Goal: Communication & Community: Answer question/provide support

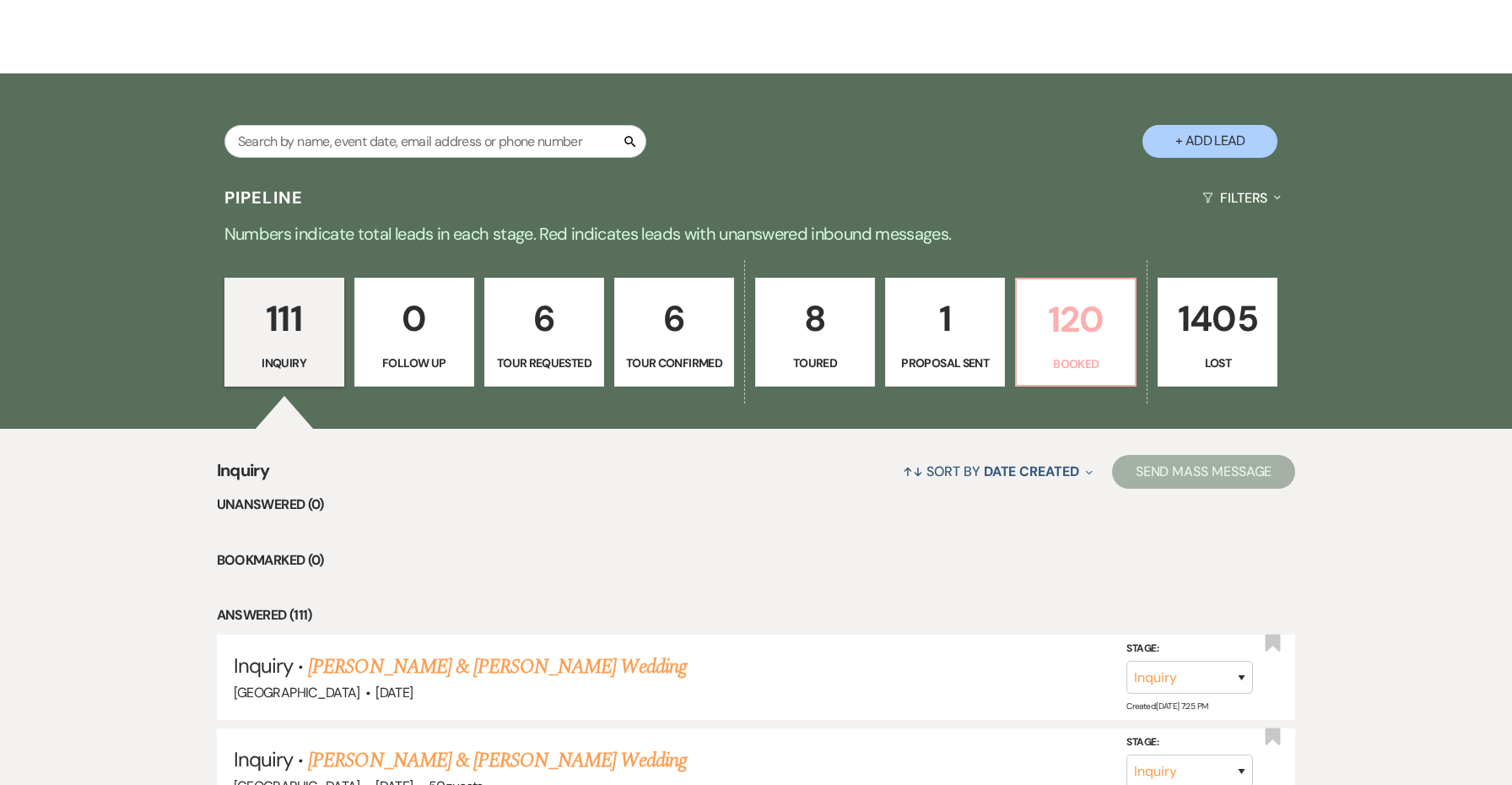
click at [1041, 315] on p "120" at bounding box center [1076, 319] width 98 height 56
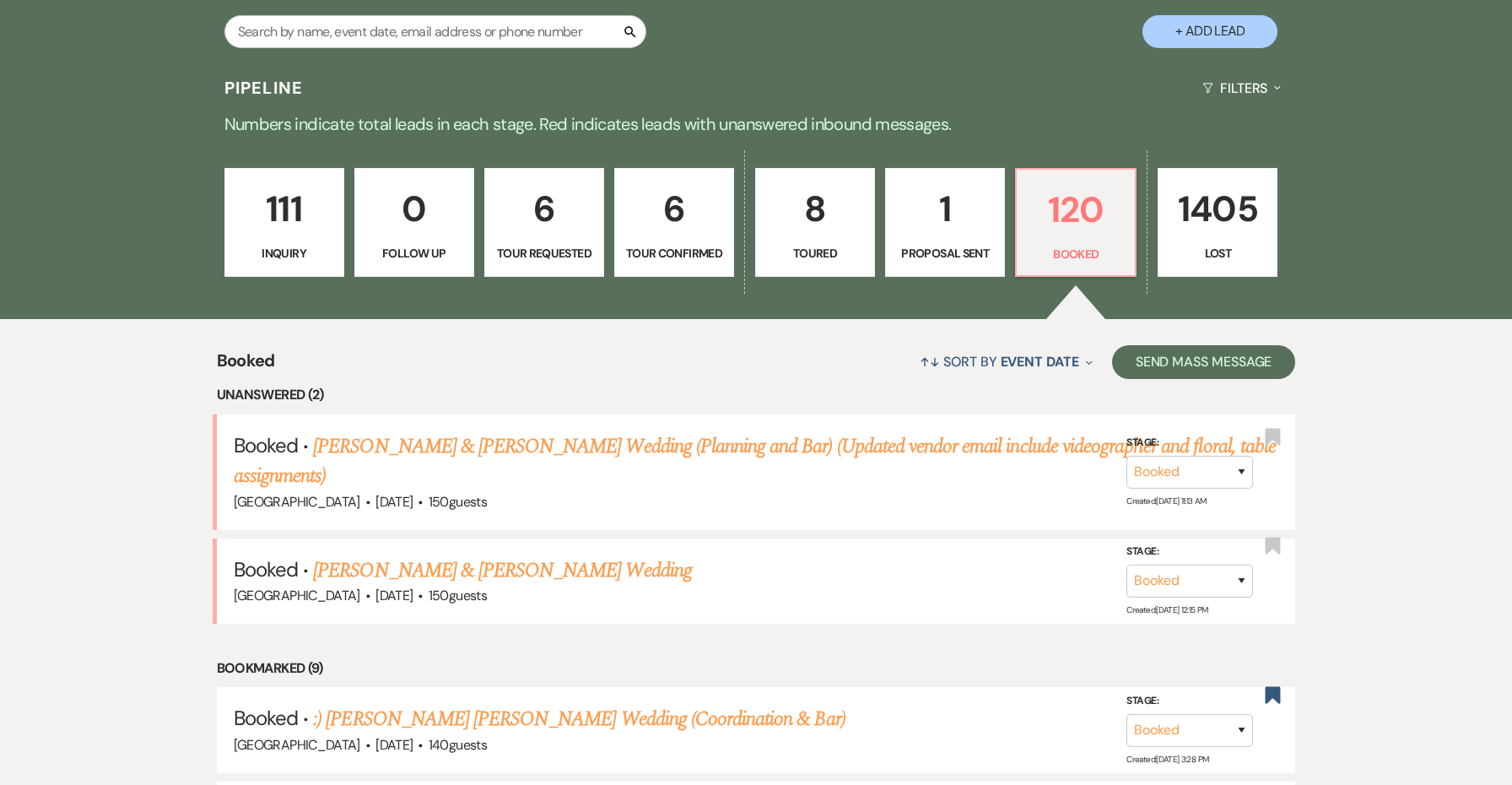
scroll to position [410, 0]
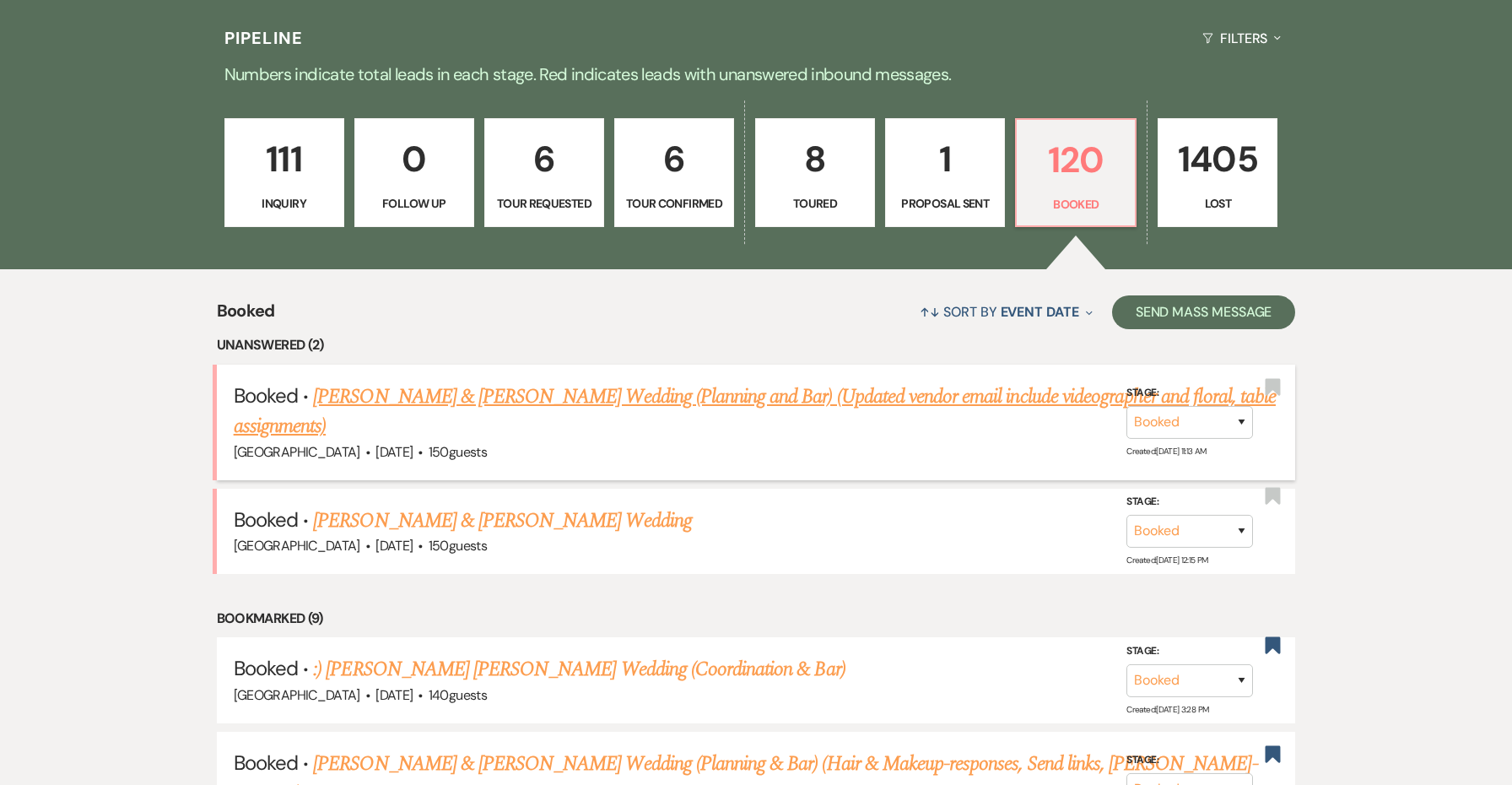
click at [613, 387] on link "[PERSON_NAME] & [PERSON_NAME] Wedding (Planning and Bar) (Updated vendor email …" at bounding box center [755, 412] width 1042 height 61
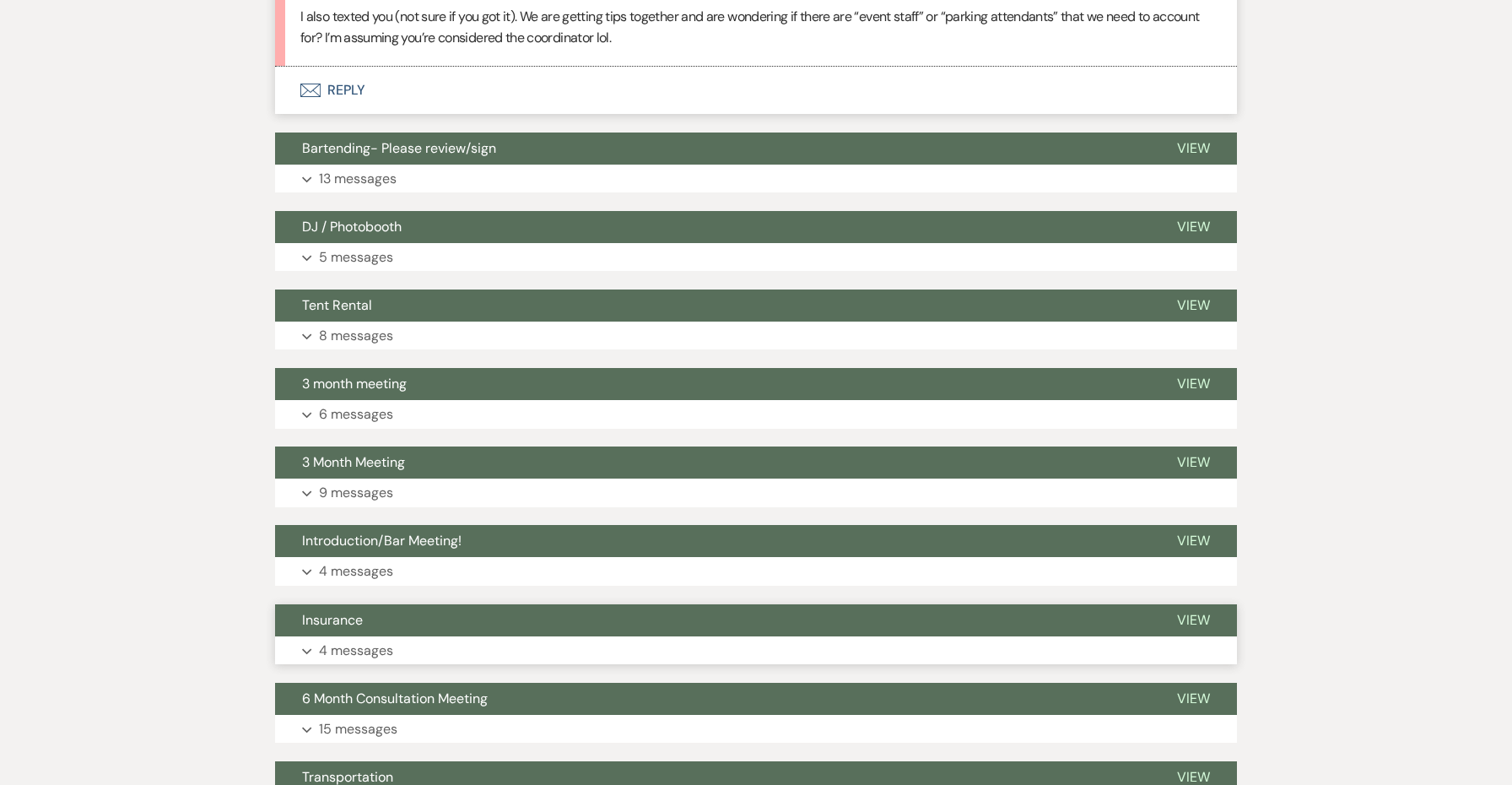
scroll to position [5259, 0]
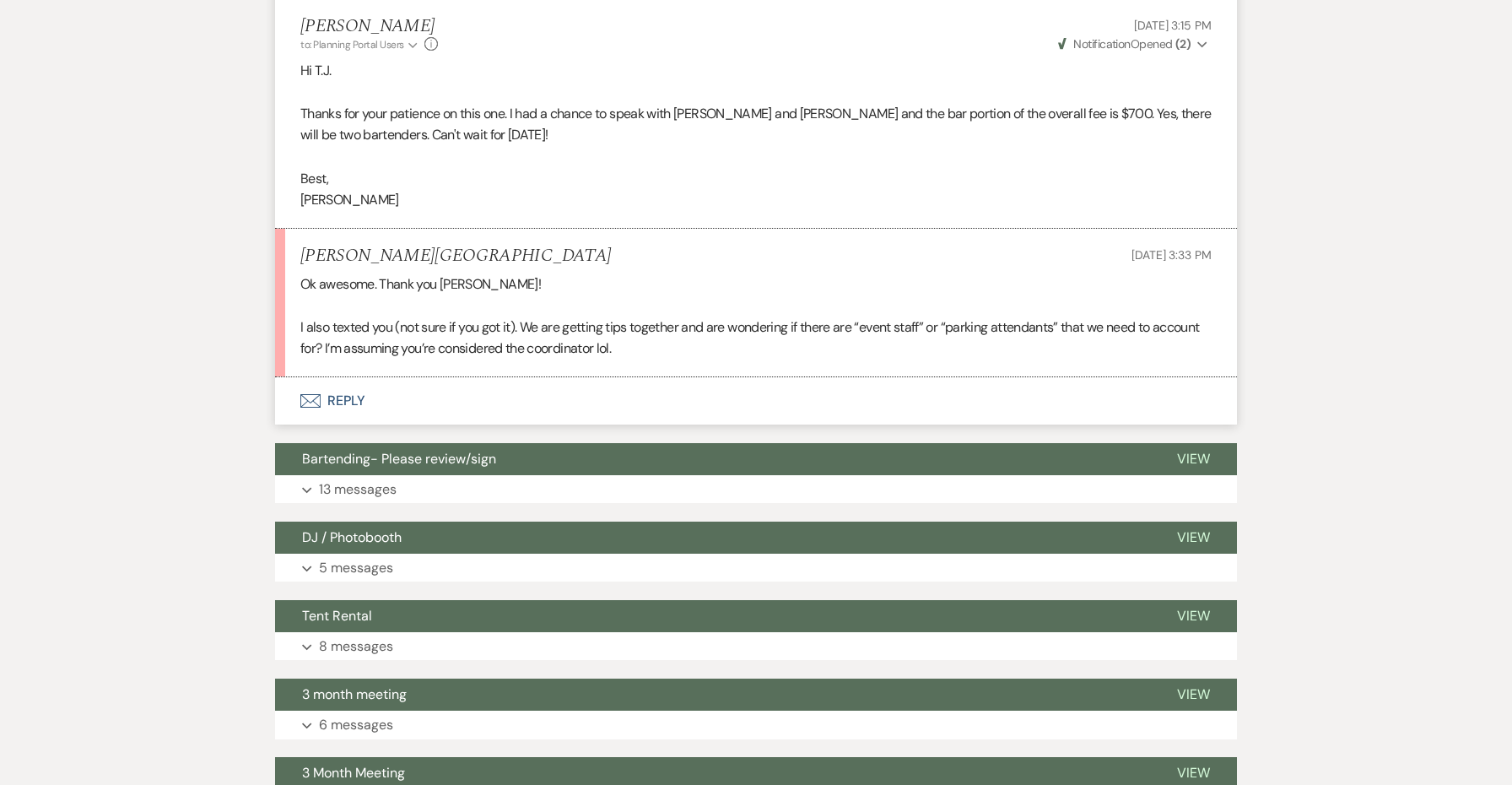
click at [355, 377] on button "Envelope Reply" at bounding box center [756, 401] width 962 height 47
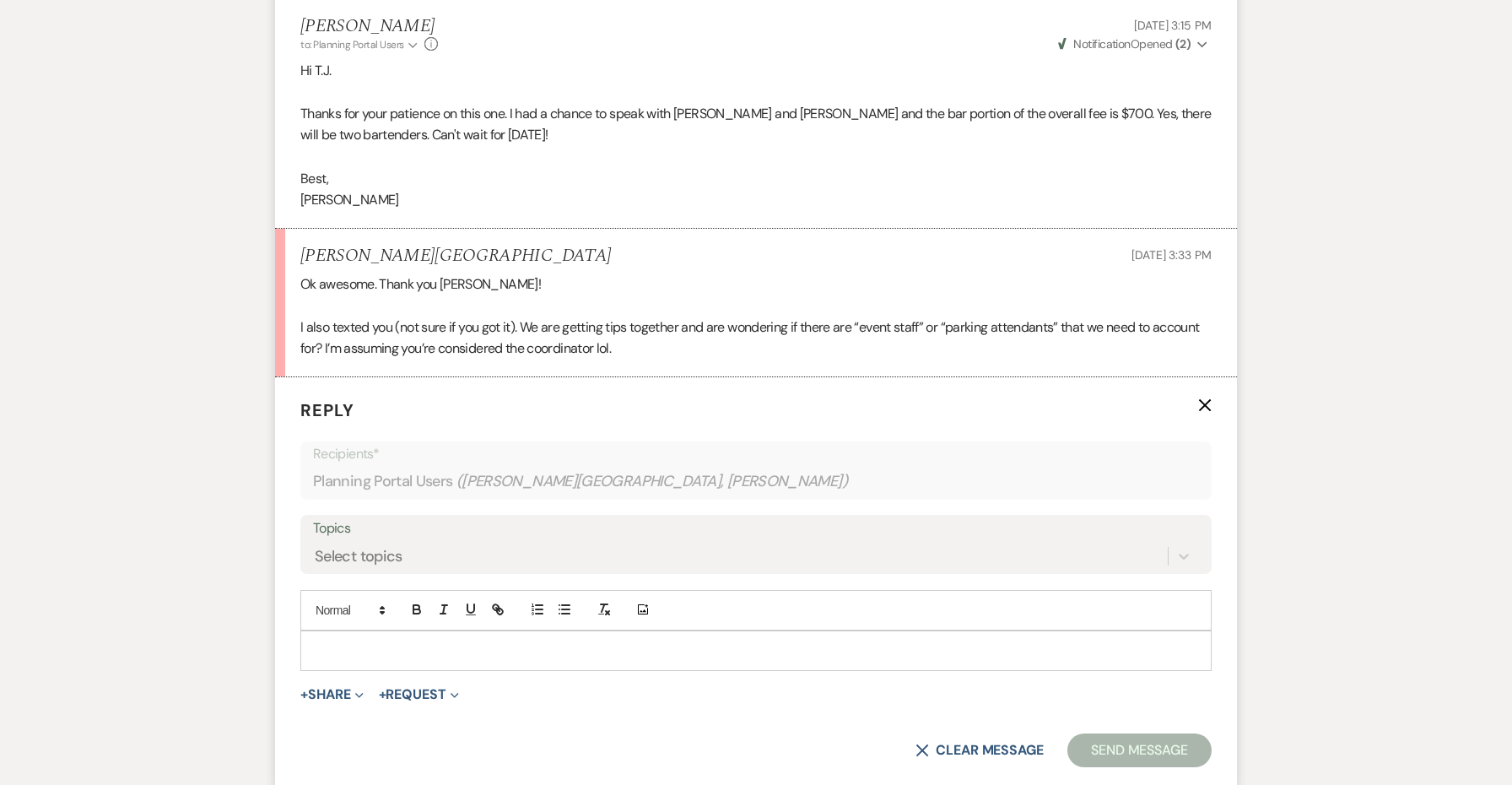
scroll to position [5289, 0]
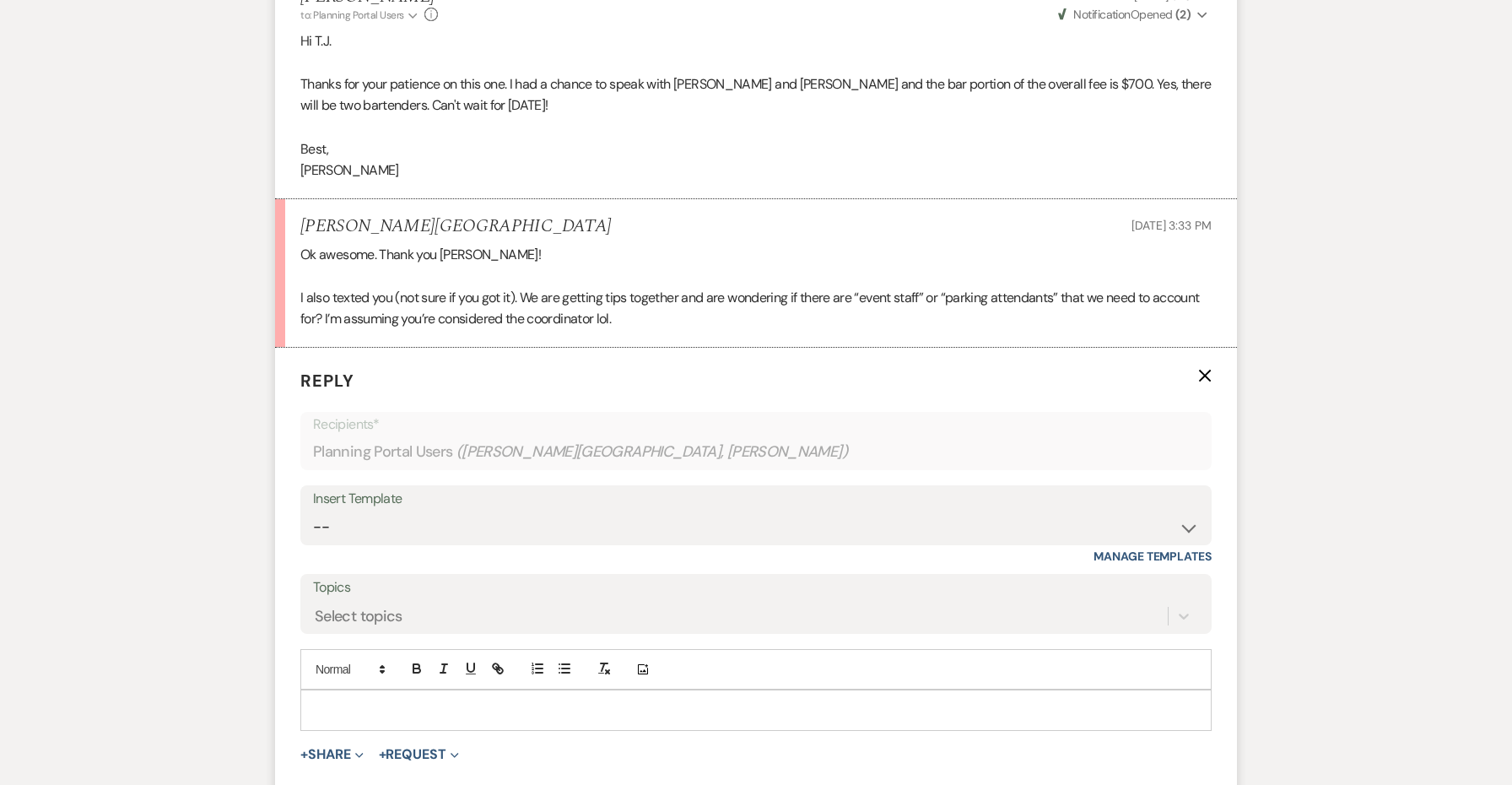
click at [346, 700] on p at bounding box center [756, 709] width 885 height 19
drag, startPoint x: 361, startPoint y: 619, endPoint x: 275, endPoint y: 615, distance: 86.1
click at [275, 615] on form "Reply X Draft saved! Recipients* Planning Portal Users ( [PERSON_NAME], [PERSON…" at bounding box center [756, 617] width 962 height 538
drag, startPoint x: 443, startPoint y: 703, endPoint x: 307, endPoint y: 631, distance: 153.9
click at [307, 690] on div "Hey guys, Our staff [DATE] will be as follows Myself as coordinator An assistan…" at bounding box center [756, 785] width 910 height 191
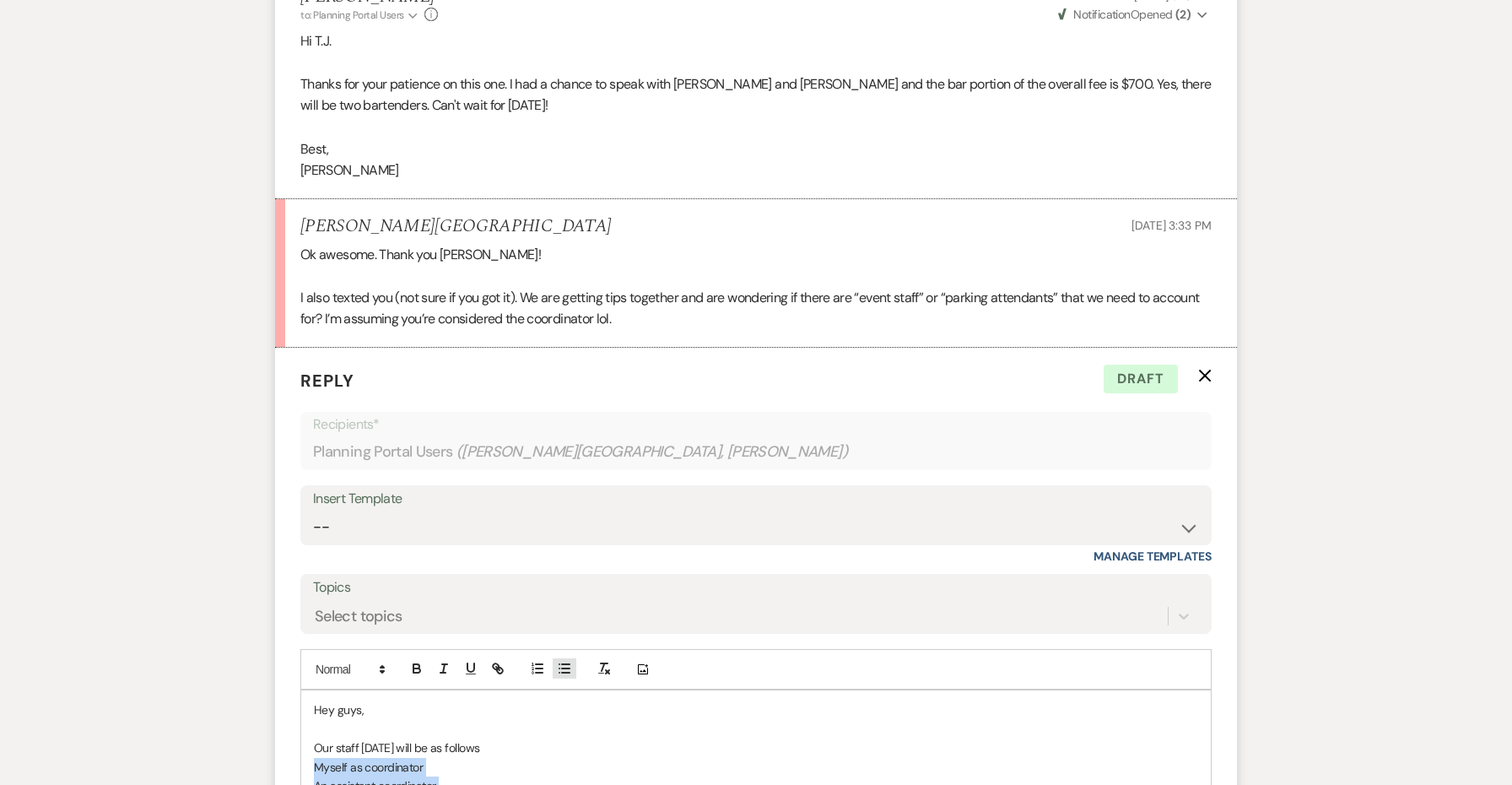
click at [570, 660] on icon "button" at bounding box center [564, 668] width 15 height 15
click at [454, 757] on li "Myself as coordinator" at bounding box center [765, 766] width 868 height 19
drag, startPoint x: 455, startPoint y: 632, endPoint x: 381, endPoint y: 628, distance: 74.1
click at [381, 757] on li "Myself as coordinator" at bounding box center [765, 766] width 868 height 19
click at [429, 776] on li "An assistant coordinator" at bounding box center [765, 785] width 868 height 19
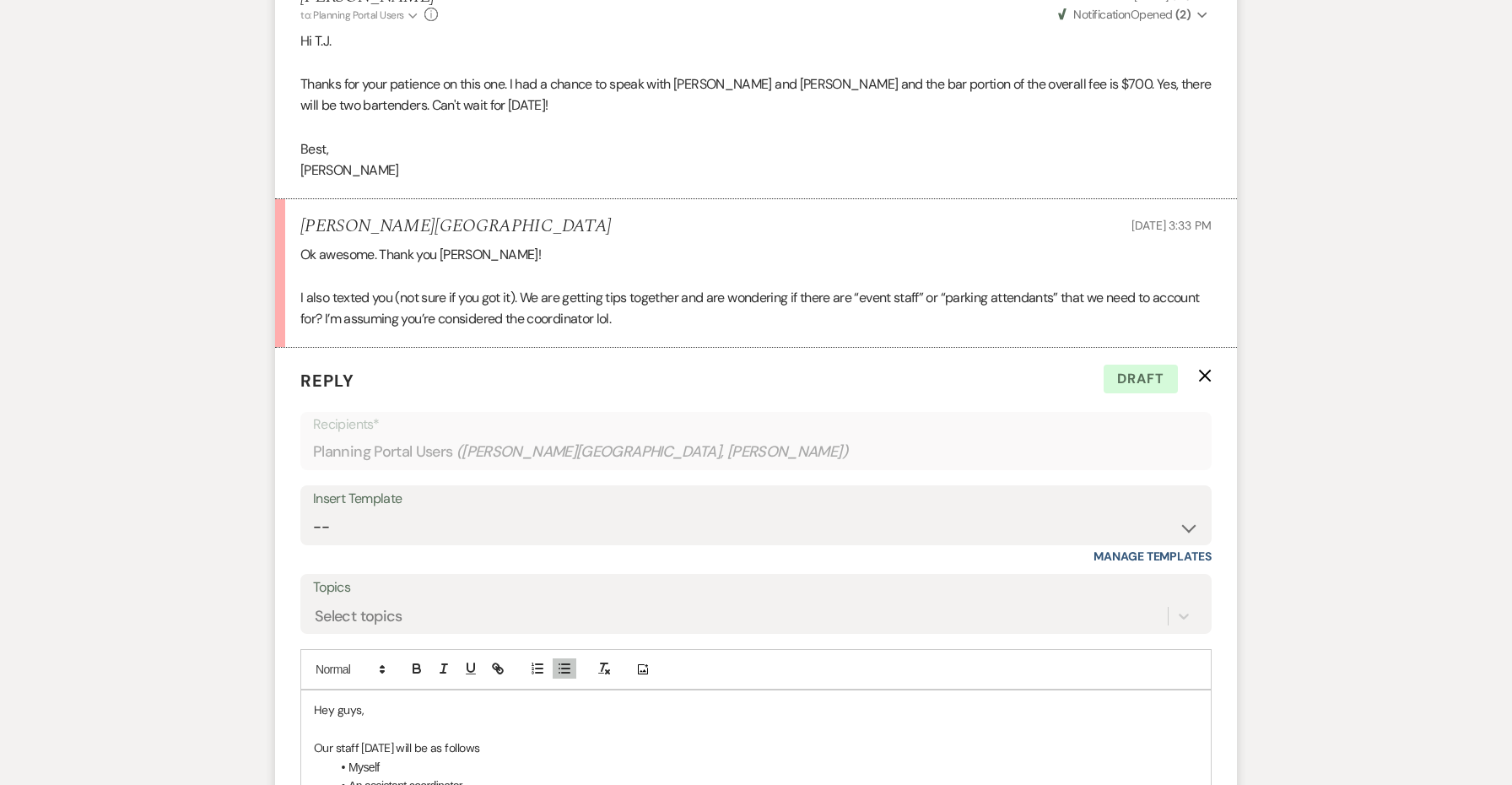
click at [915, 754] on div "Hey guys, Our staff [DATE] will be as follows Myself An assistant coordinator 2…" at bounding box center [756, 794] width 910 height 209
drag, startPoint x: 959, startPoint y: 738, endPoint x: 299, endPoint y: 557, distance: 684.4
click at [299, 557] on form "Reply X Saving draft... Recipients* Planning Portal Users ( [PERSON_NAME], [PER…" at bounding box center [756, 682] width 962 height 669
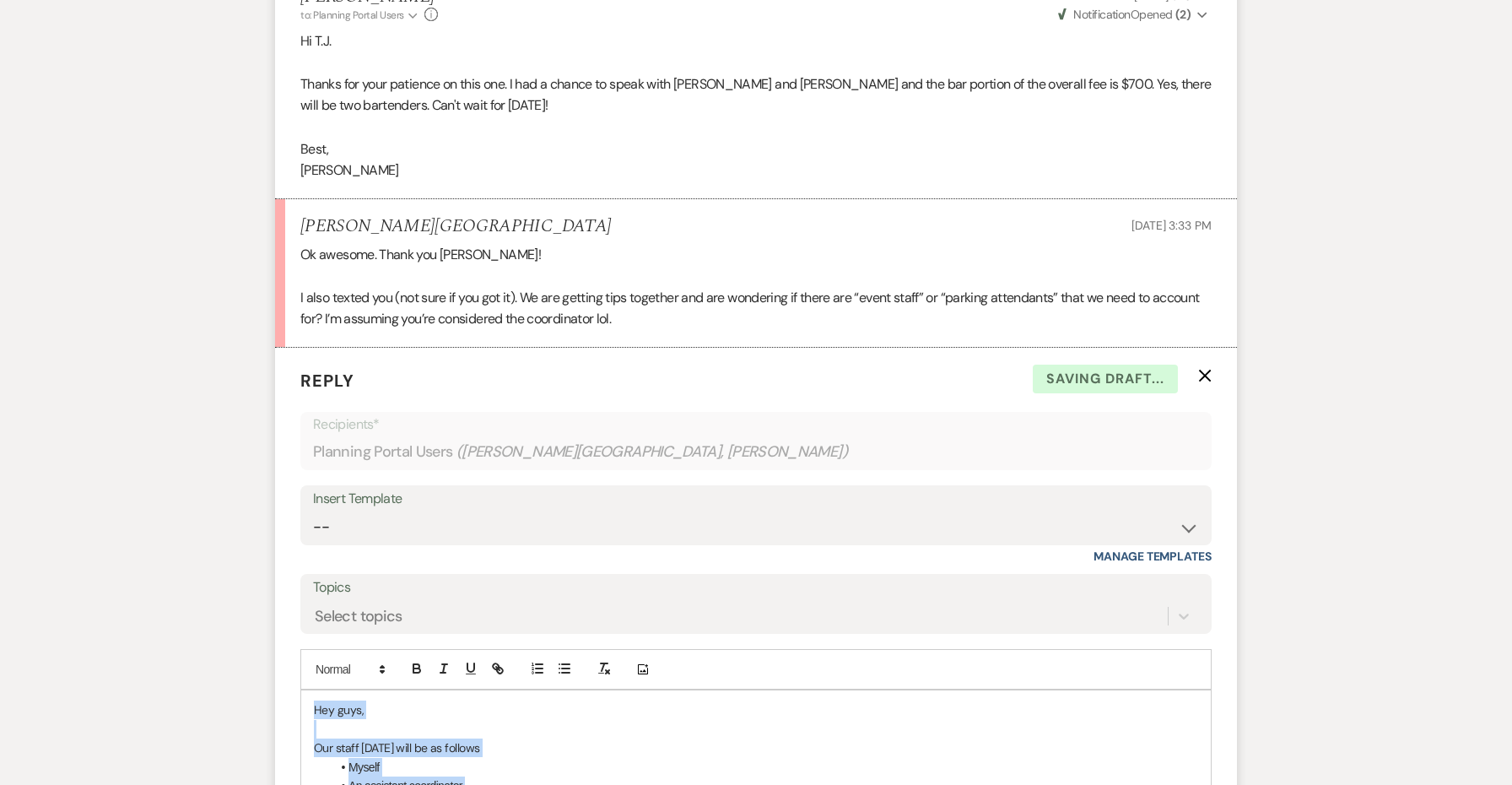
copy div "Hey guys, Our staff [DATE] will be as follows Myself An assistant coordinator 2…"
click at [438, 700] on p "Hi T.J." at bounding box center [756, 709] width 885 height 19
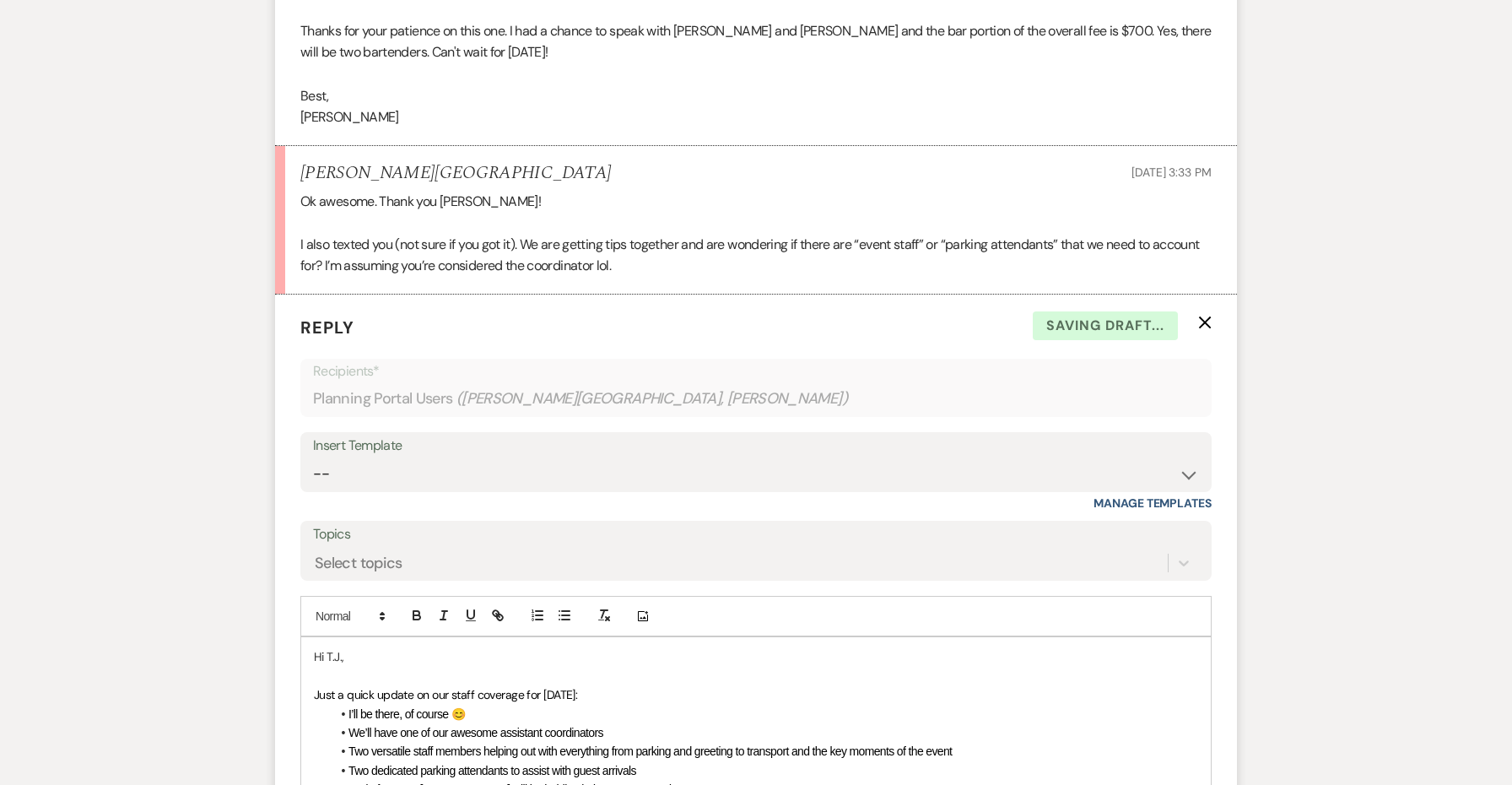
scroll to position [5344, 0]
drag, startPoint x: 448, startPoint y: 562, endPoint x: 290, endPoint y: 559, distance: 158.0
click at [290, 559] on form "Reply X Draft saved! Recipients* Planning Portal Users ( [PERSON_NAME], [PERSON…" at bounding box center [756, 637] width 962 height 688
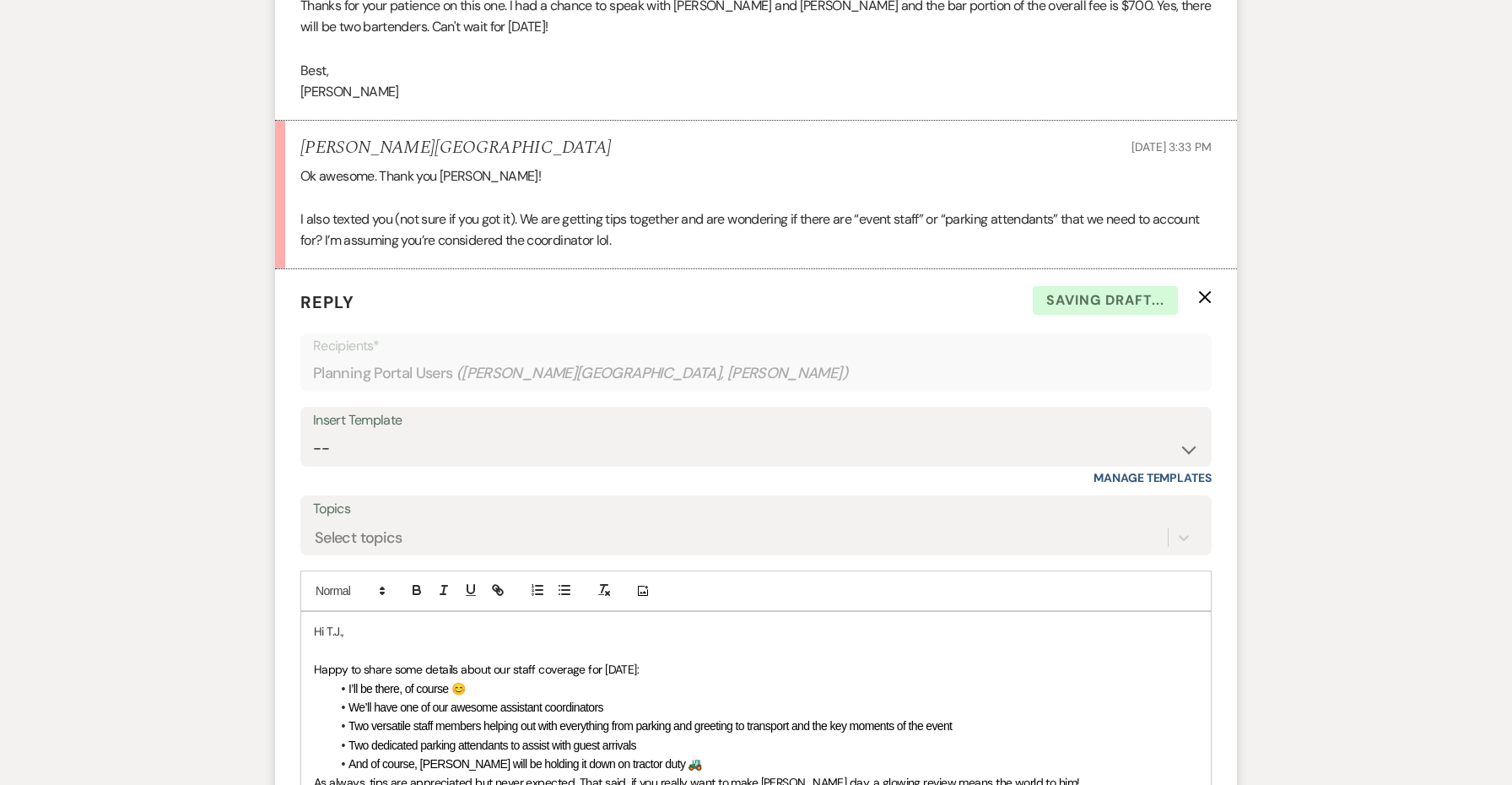
click at [447, 682] on span "I’ll be there, of course 😊" at bounding box center [407, 688] width 117 height 13
click at [400, 682] on span "I’ll be there, of course 😊" at bounding box center [407, 688] width 117 height 13
click at [566, 738] on span "Two dedicated parking attendants to assist with guest arrivals" at bounding box center [492, 745] width 288 height 13
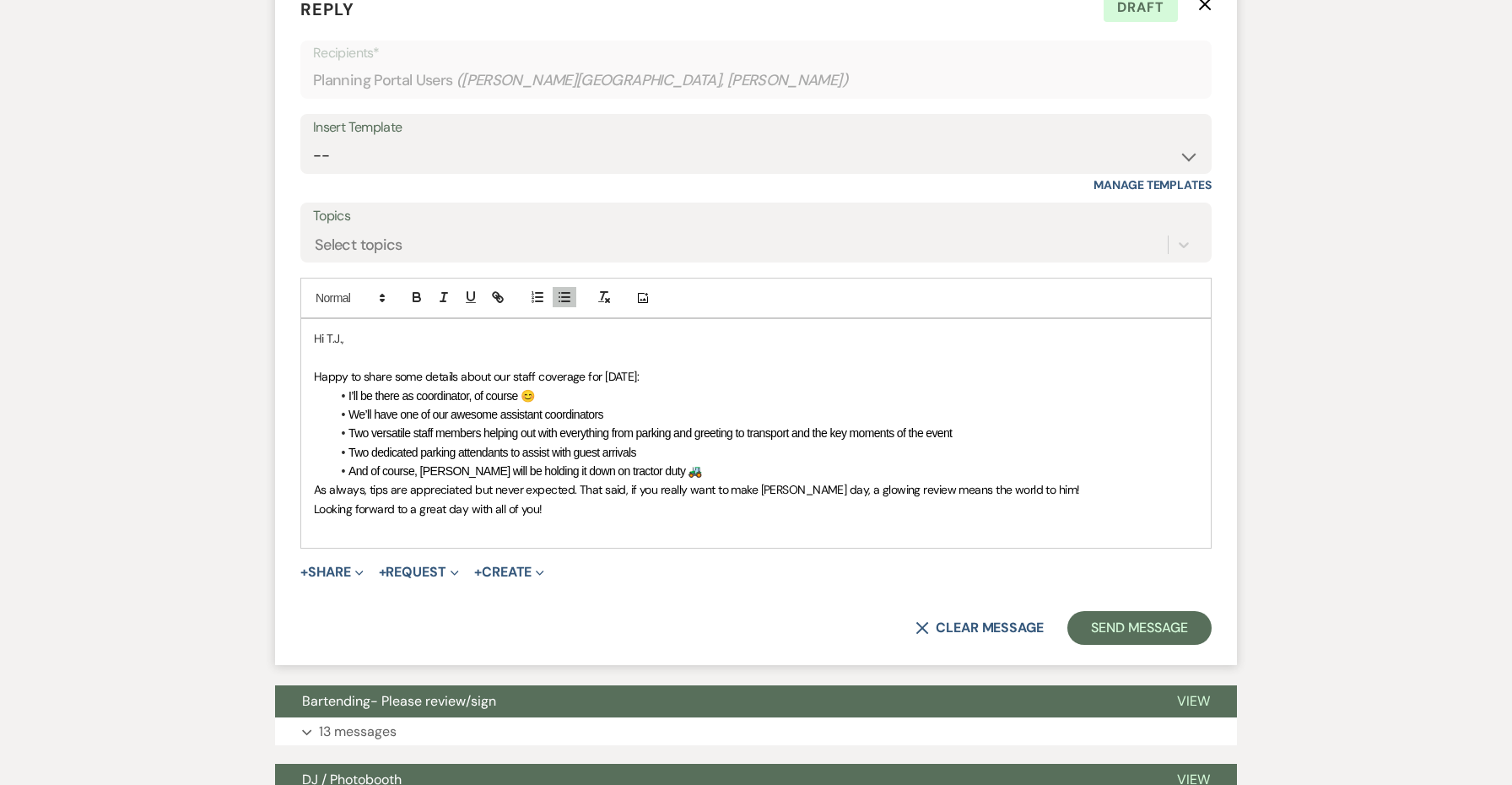
scroll to position [5663, 0]
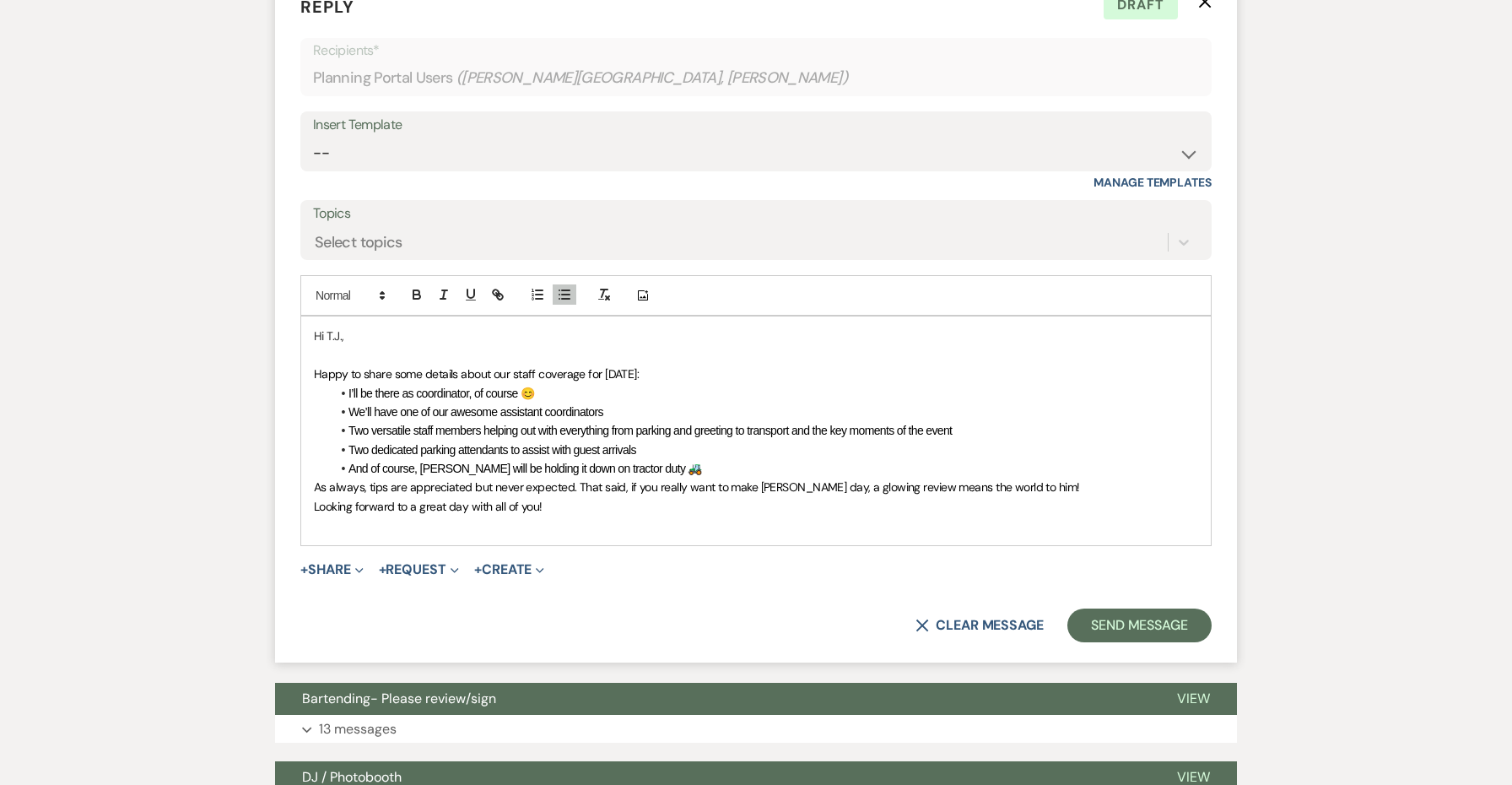
click at [809, 440] on li "Two dedicated parking attendants to assist with guest arrivals" at bounding box center [765, 449] width 868 height 19
click at [797, 459] on li "And of course, [PERSON_NAME] will be holding it down on tractor duty 🚜" at bounding box center [765, 468] width 868 height 19
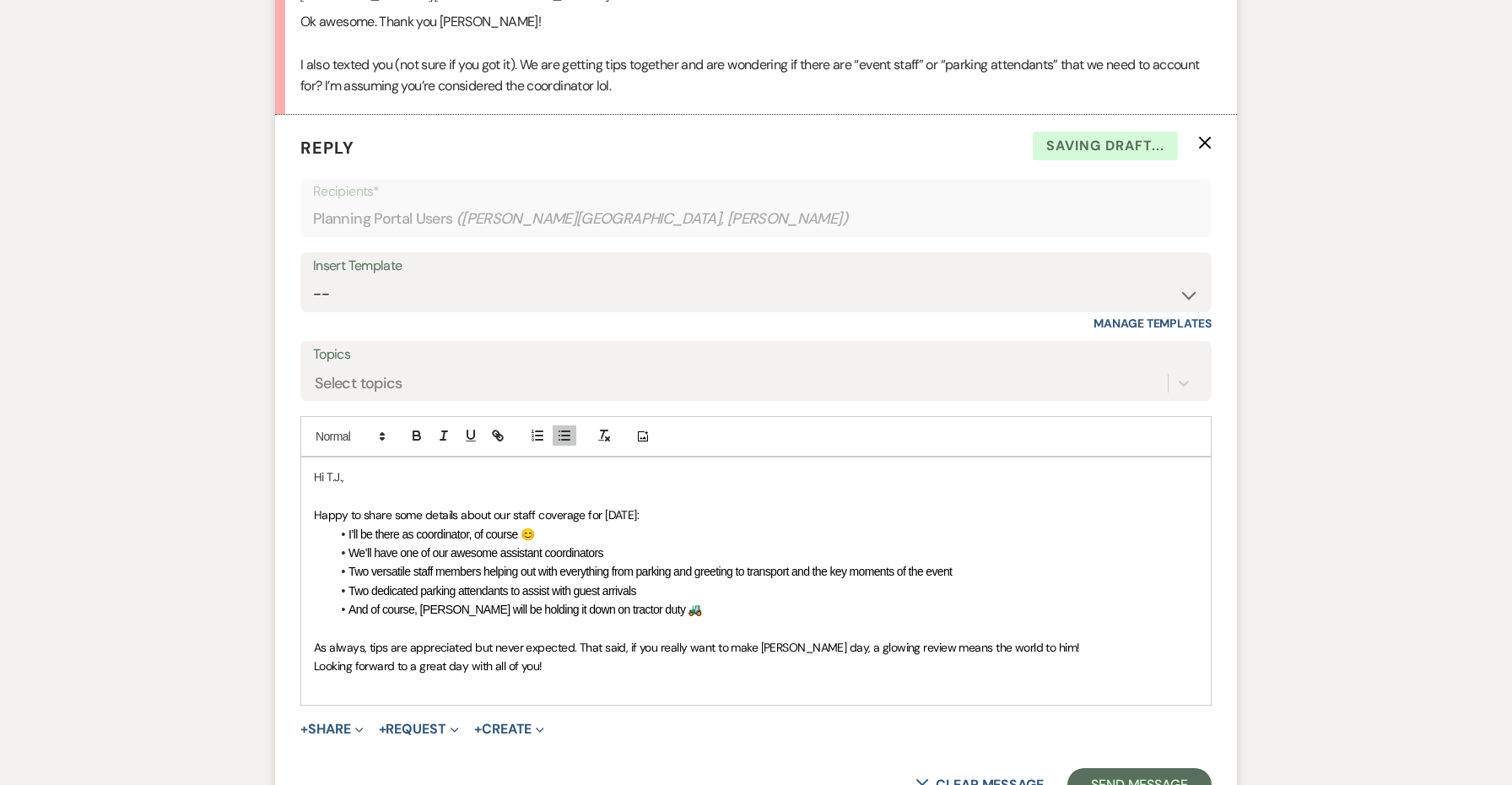
scroll to position [5668, 0]
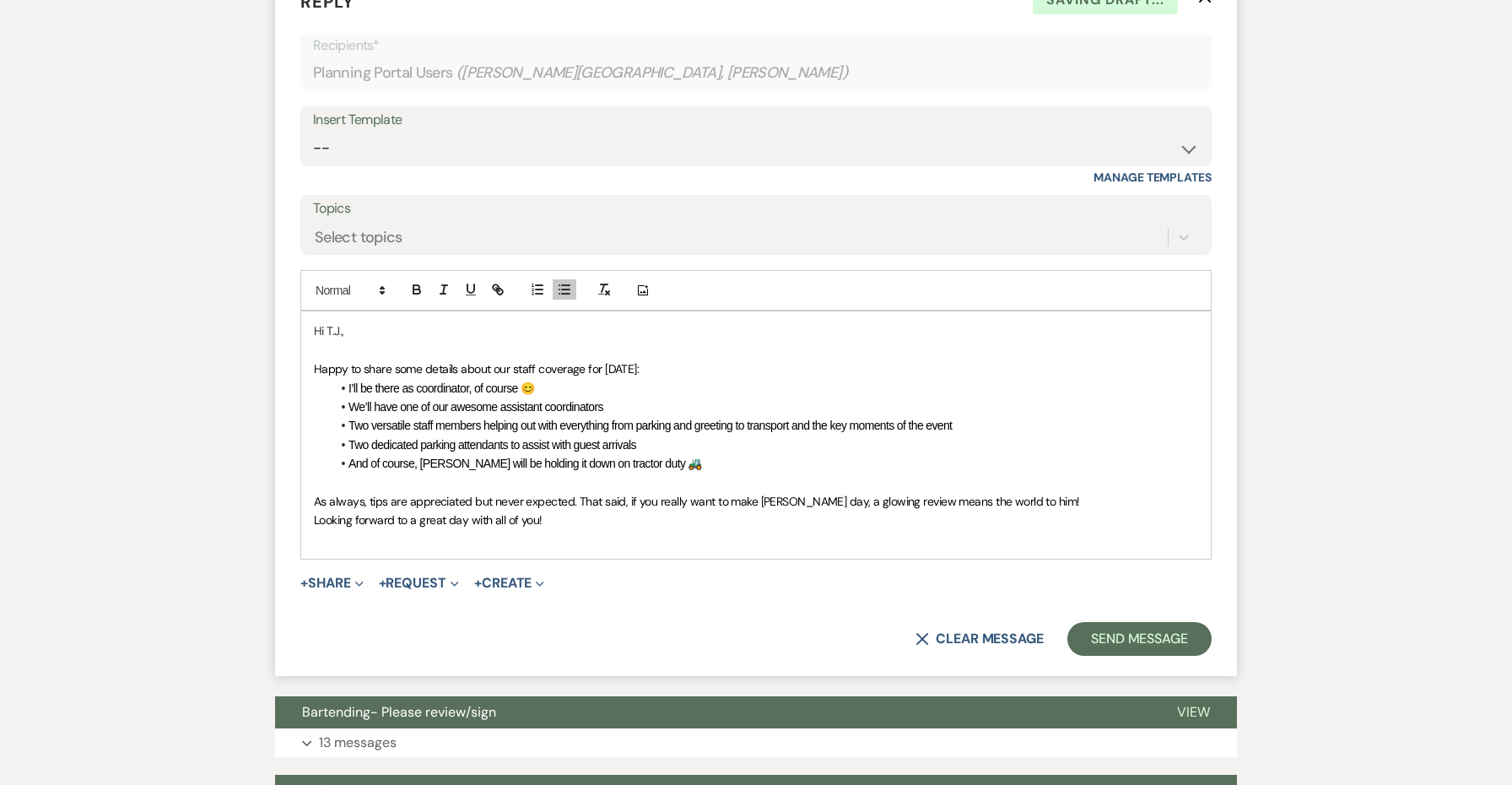
click at [713, 411] on div "Hi T.J., Happy to share some details about our staff coverage for [DATE]: I’ll …" at bounding box center [756, 435] width 910 height 247
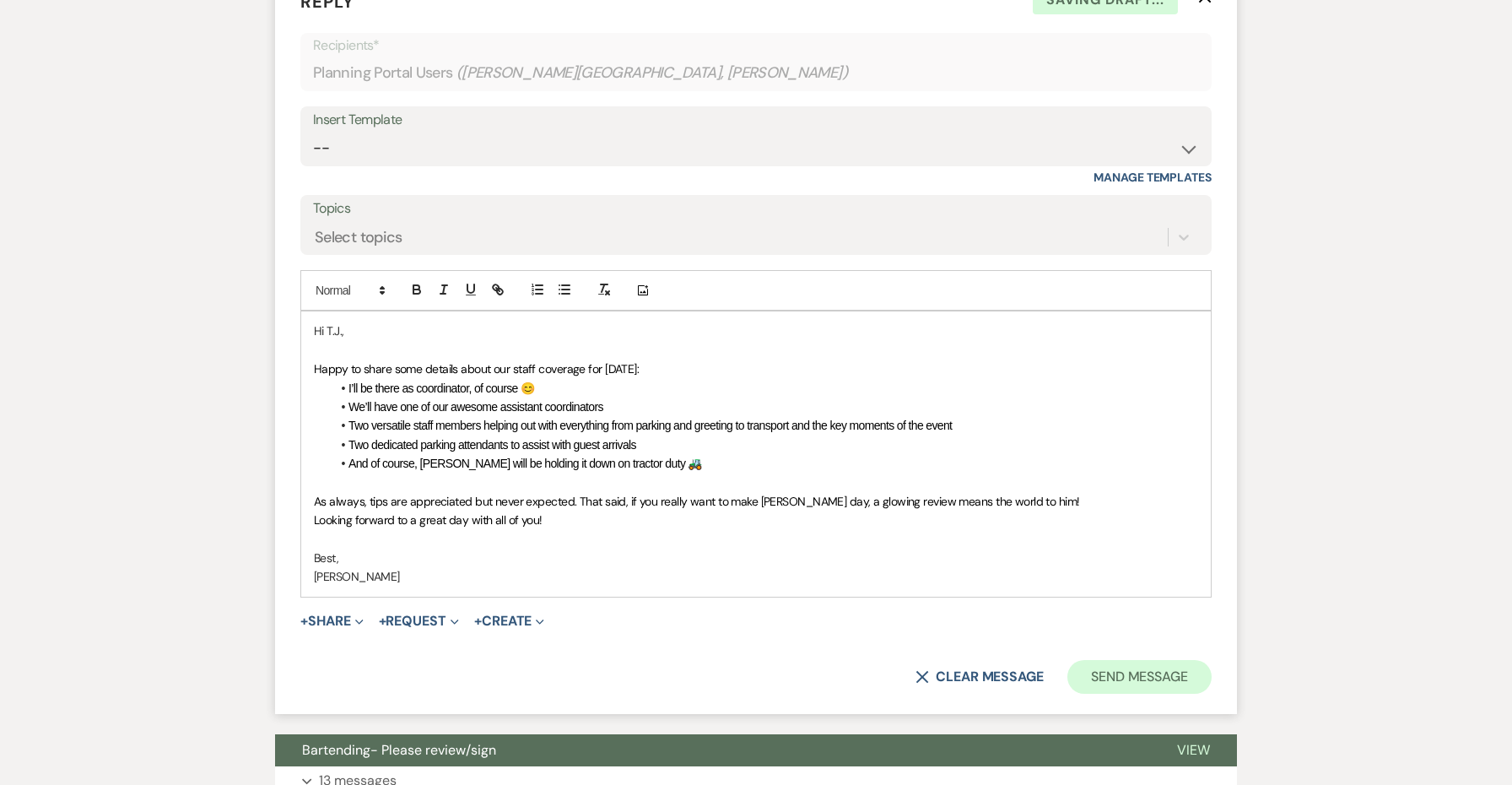
click at [1150, 660] on button "Send Message" at bounding box center [1139, 677] width 144 height 34
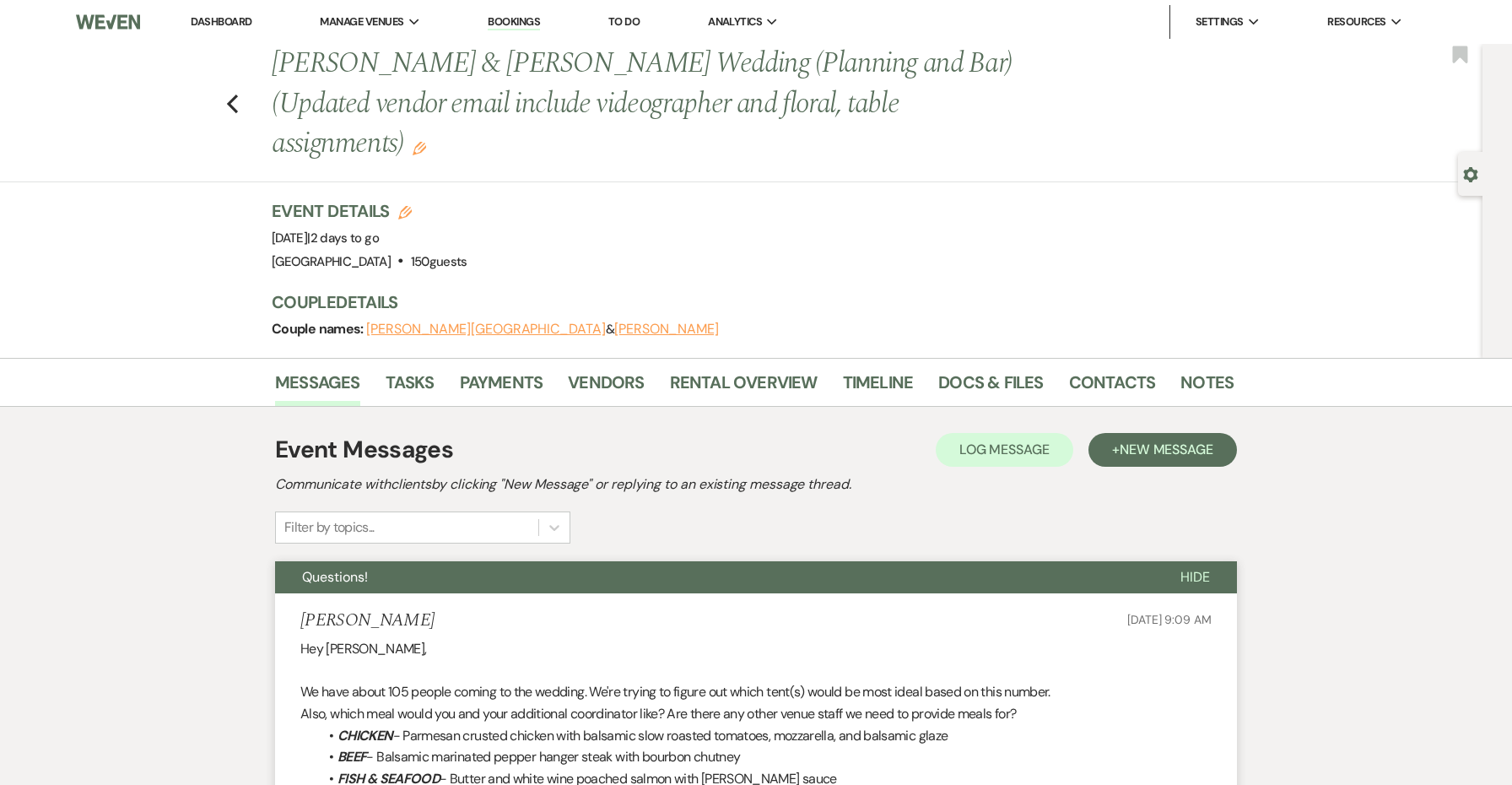
scroll to position [0, 0]
click at [233, 94] on use "button" at bounding box center [232, 103] width 11 height 19
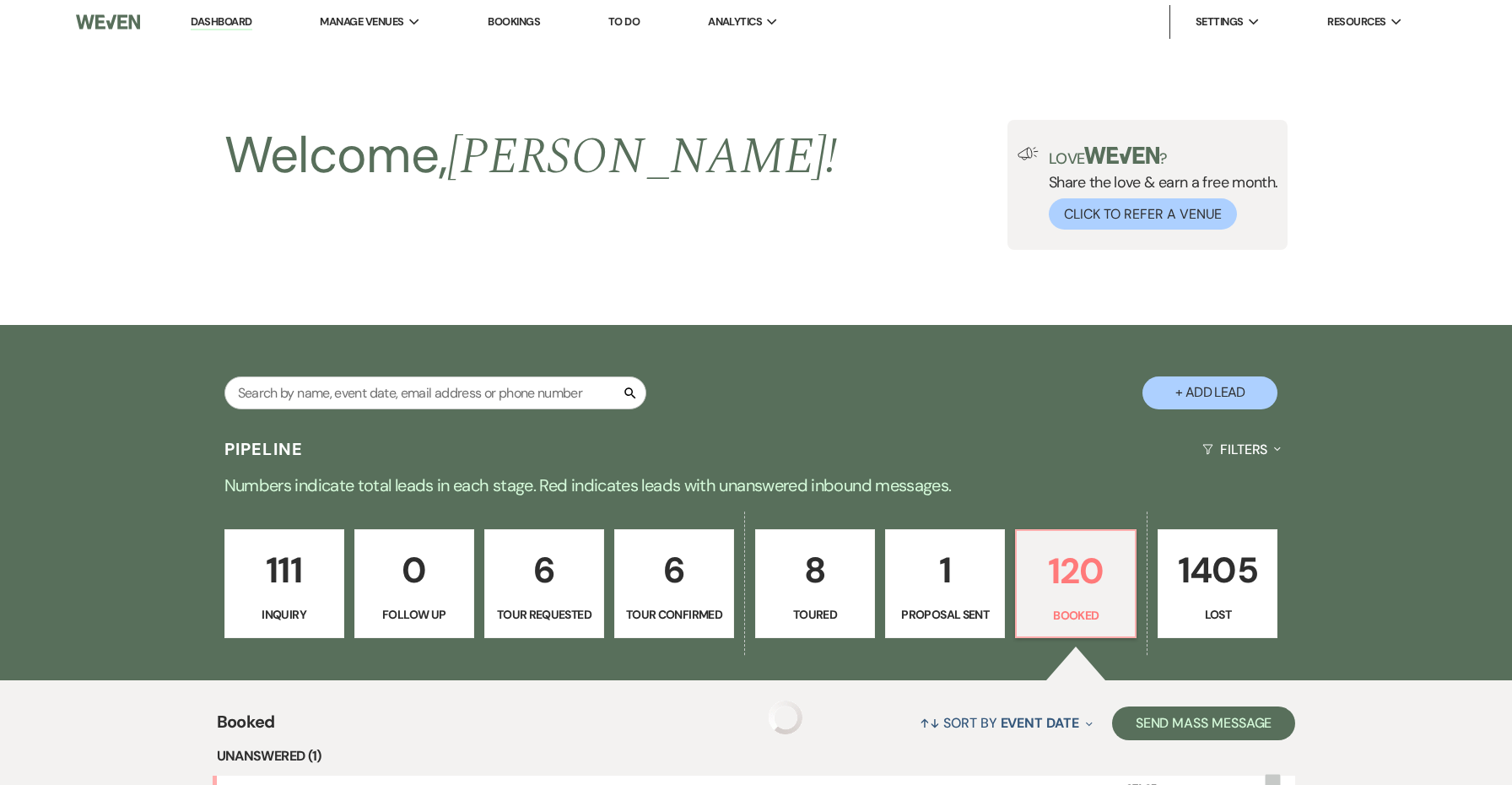
scroll to position [410, 0]
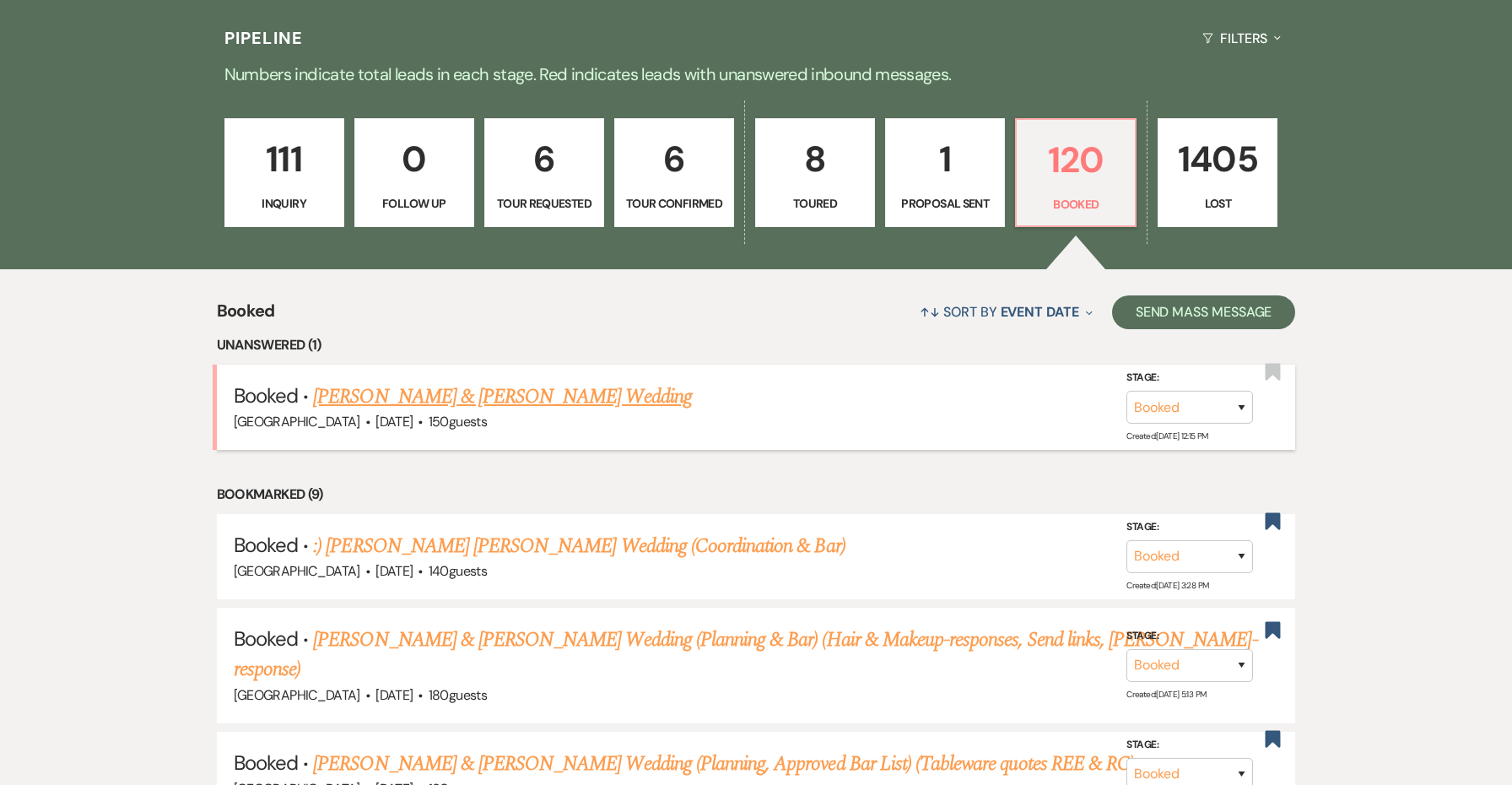
drag, startPoint x: 613, startPoint y: 388, endPoint x: 621, endPoint y: 381, distance: 10.6
click at [621, 382] on h5 "Booked · [PERSON_NAME] & [PERSON_NAME] Wedding" at bounding box center [756, 397] width 1045 height 30
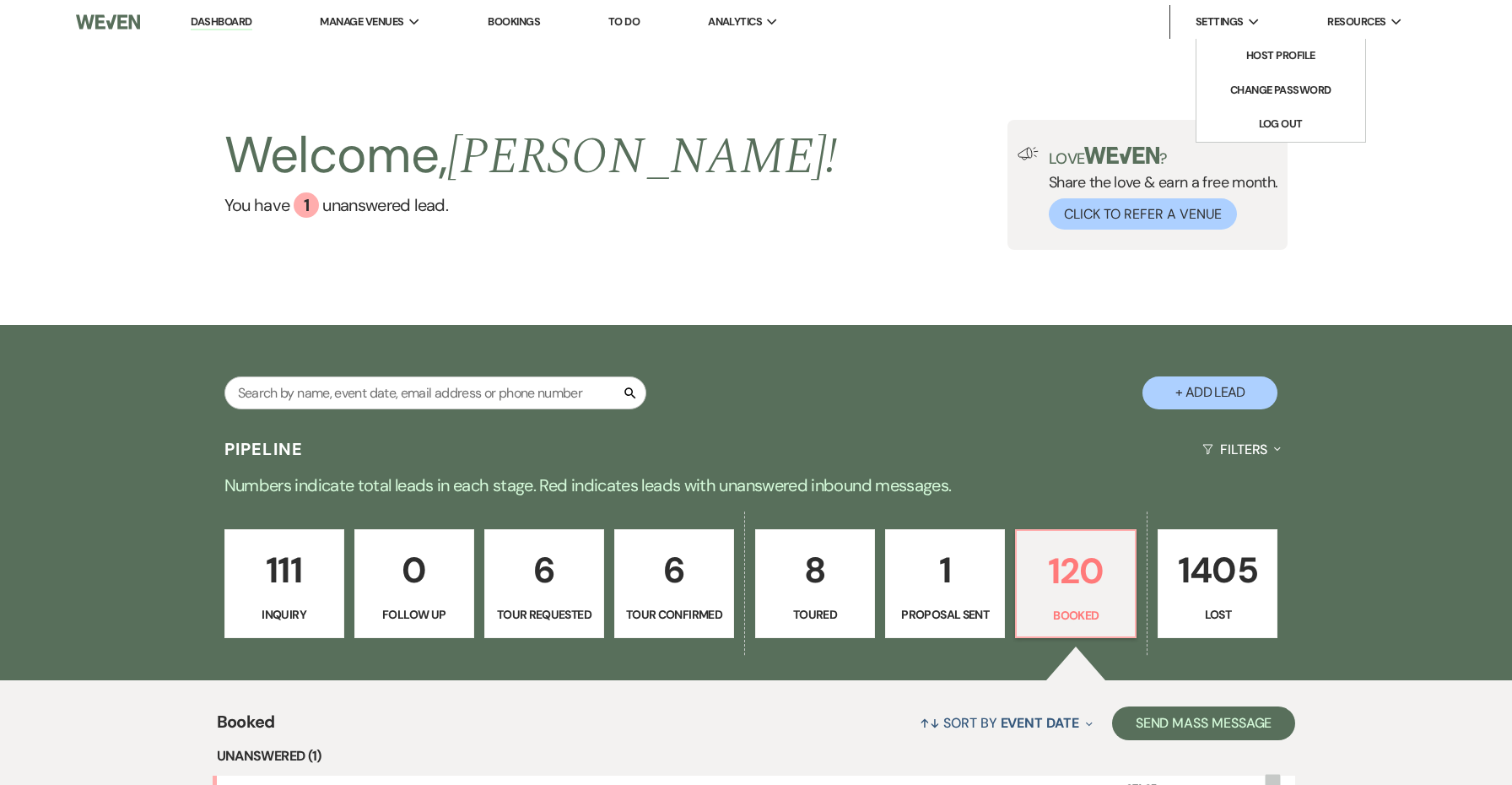
scroll to position [0, 0]
click at [1234, 116] on link "Log Out" at bounding box center [1281, 125] width 168 height 34
